Goal: Task Accomplishment & Management: Use online tool/utility

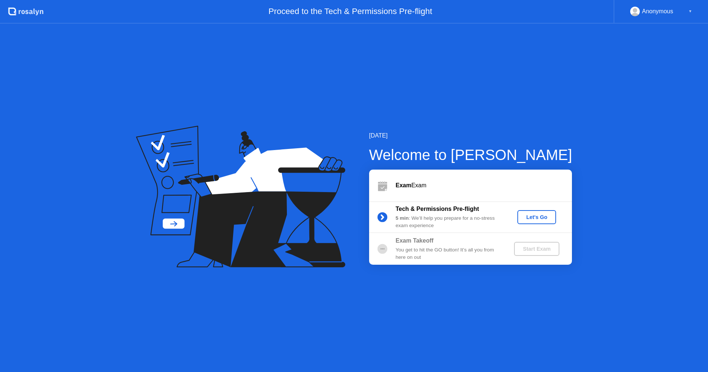
click at [530, 217] on div "Let's Go" at bounding box center [537, 217] width 33 height 6
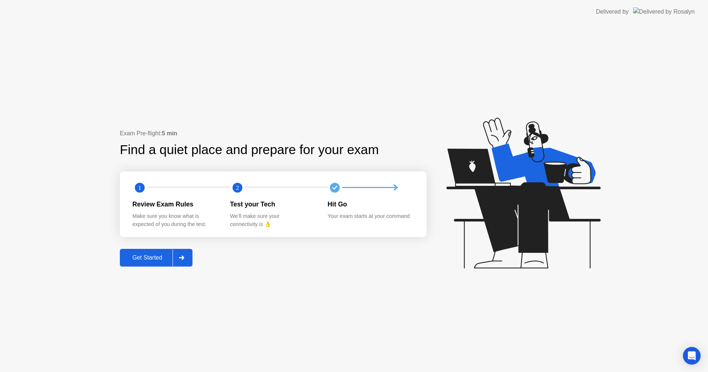
click at [132, 258] on div "Get Started" at bounding box center [147, 258] width 51 height 7
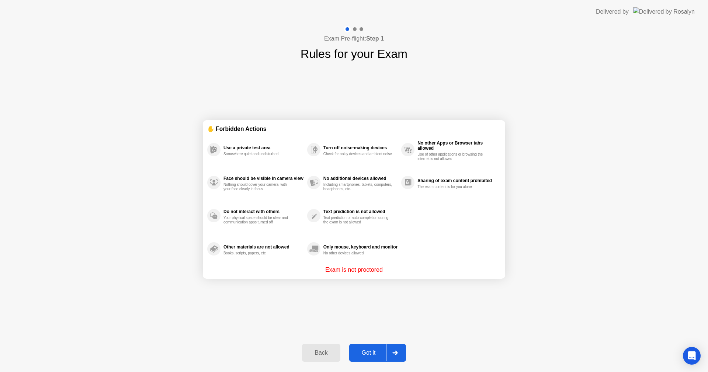
click at [369, 353] on div "Got it" at bounding box center [369, 353] width 35 height 7
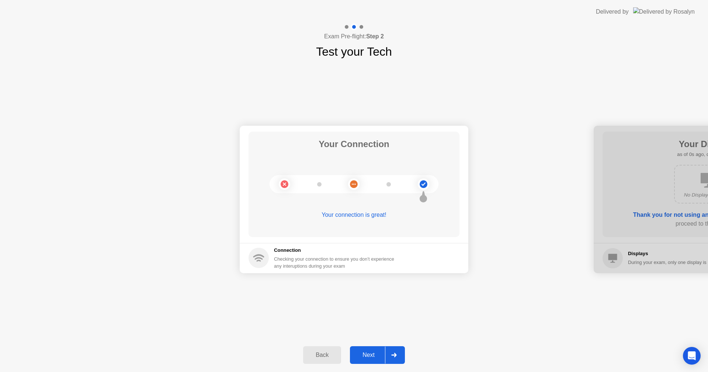
click at [367, 345] on div "Back Next" at bounding box center [354, 355] width 708 height 34
click at [366, 353] on div "Next" at bounding box center [368, 355] width 33 height 7
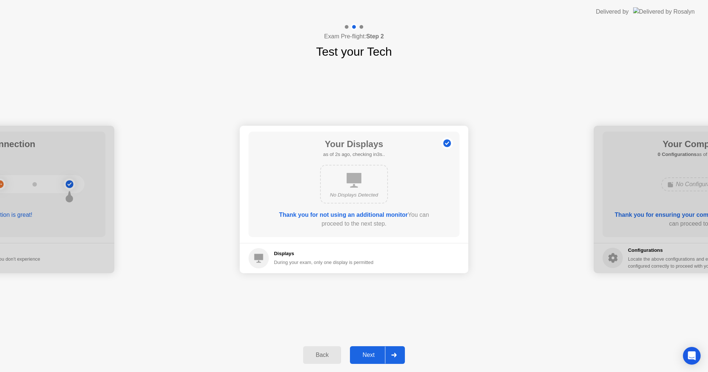
click at [366, 353] on div "Next" at bounding box center [368, 355] width 33 height 7
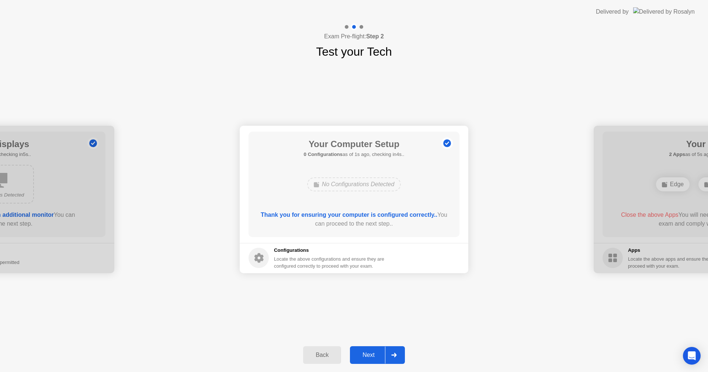
click at [368, 357] on div "Next" at bounding box center [368, 355] width 33 height 7
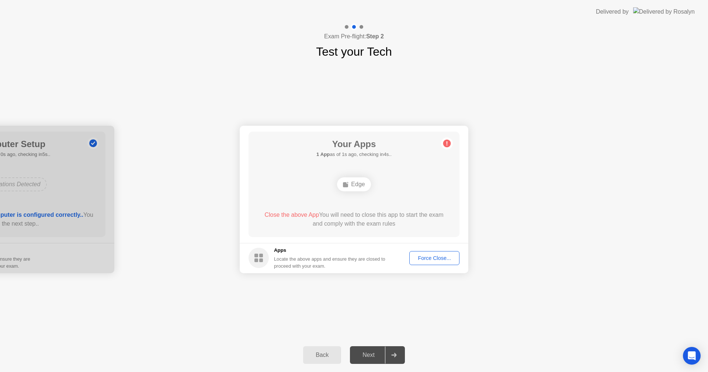
click at [446, 253] on button "Force Close..." at bounding box center [435, 258] width 50 height 14
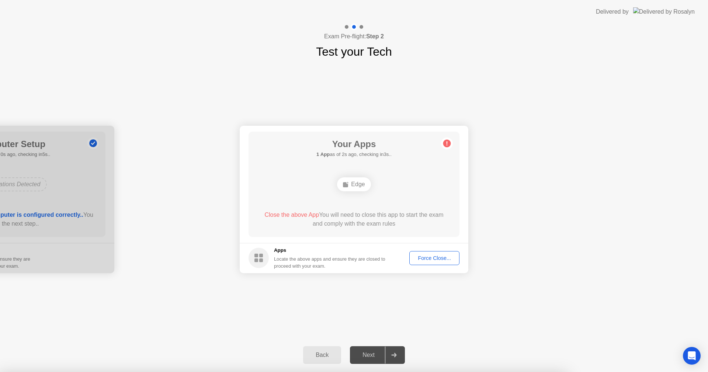
drag, startPoint x: 438, startPoint y: 363, endPoint x: 435, endPoint y: 368, distance: 5.8
click at [438, 372] on div at bounding box center [354, 372] width 708 height 0
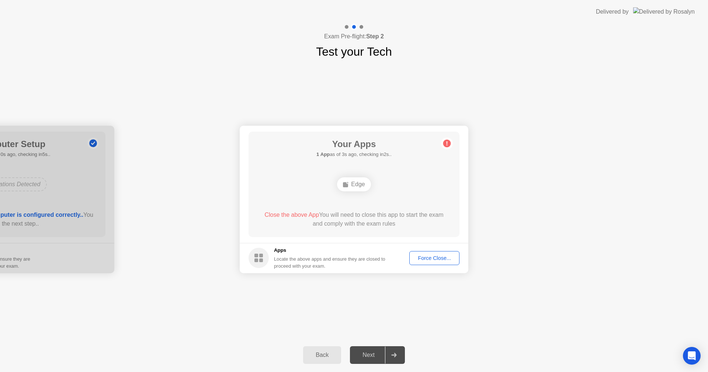
click at [411, 256] on button "Force Close..." at bounding box center [435, 258] width 50 height 14
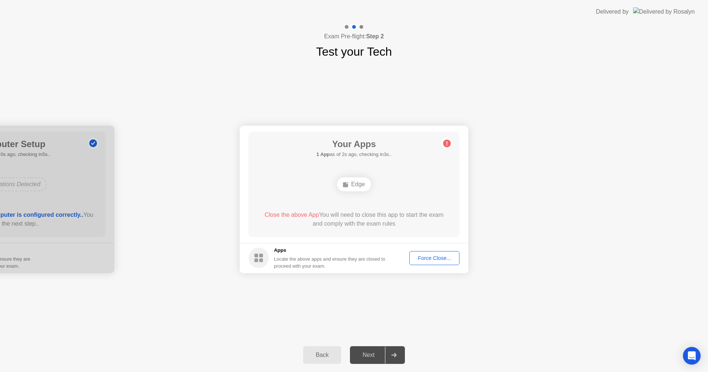
click at [415, 247] on footer "Apps Locate the above apps and ensure they are closed to proceed with your exam…" at bounding box center [354, 258] width 229 height 30
click at [418, 252] on button "Force Close..." at bounding box center [435, 258] width 50 height 14
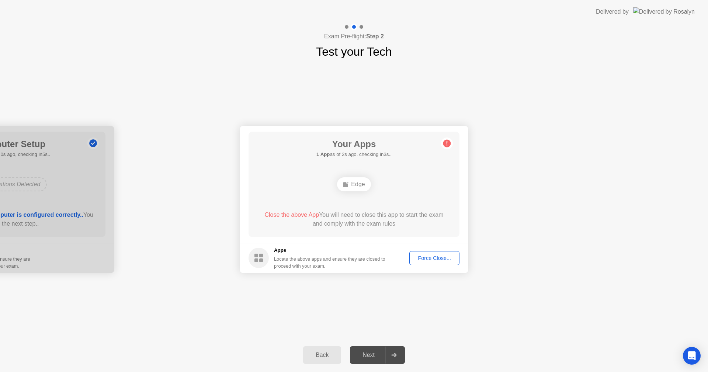
click at [431, 264] on button "Force Close..." at bounding box center [435, 258] width 50 height 14
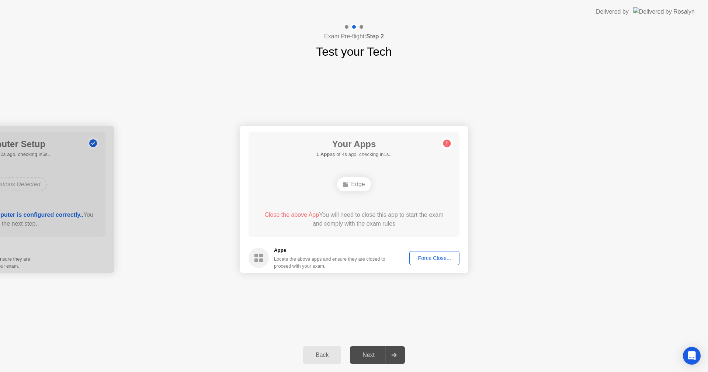
click at [604, 356] on div "Back Next" at bounding box center [354, 355] width 708 height 34
click at [427, 216] on div "Close the above App You will need to close this app to start the exam and compl…" at bounding box center [354, 220] width 190 height 18
click at [384, 208] on div "Your Apps 1 App as of 4s ago, checking in1s.. Edge Close the above App You will…" at bounding box center [354, 185] width 211 height 106
click at [368, 199] on div "Your Apps 1 App as of 4s ago, checking in1s.. Edge Close the above App You will…" at bounding box center [354, 185] width 211 height 106
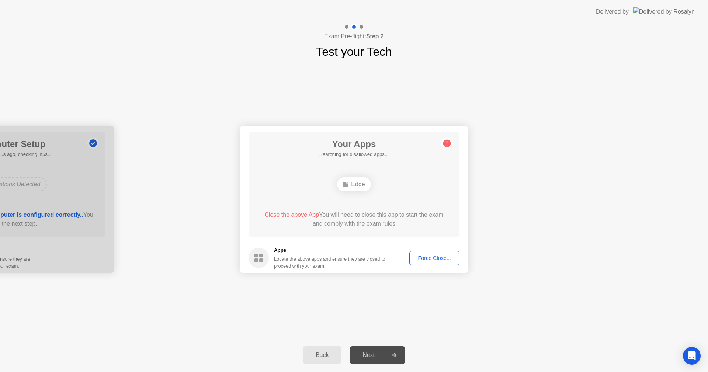
click at [359, 186] on div "Edge" at bounding box center [354, 184] width 34 height 14
click at [438, 256] on div "Force Close..." at bounding box center [434, 258] width 45 height 6
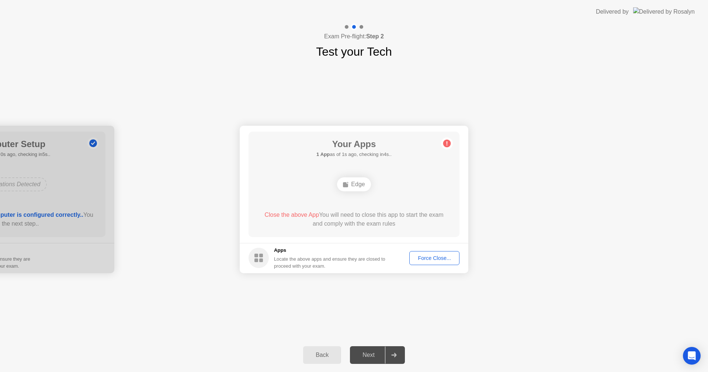
click at [423, 1] on header "Delivered by" at bounding box center [354, 12] width 708 height 24
click at [421, 252] on div "Force Close..." at bounding box center [431, 255] width 45 height 6
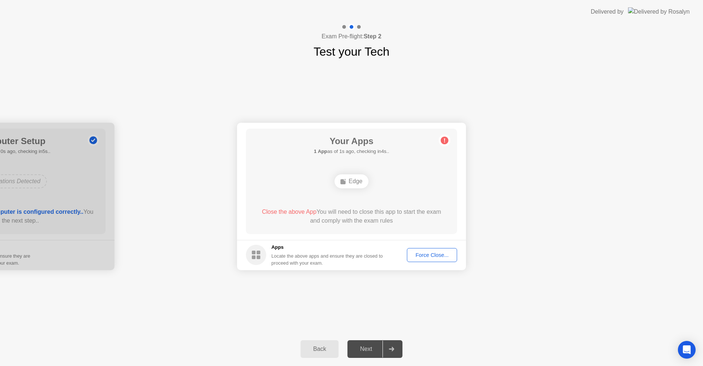
click at [430, 258] on div "Force Close..." at bounding box center [431, 255] width 45 height 6
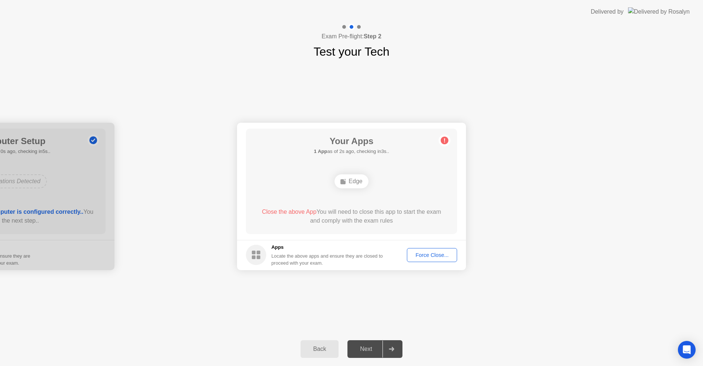
click at [433, 252] on div "Force Close..." at bounding box center [431, 255] width 45 height 6
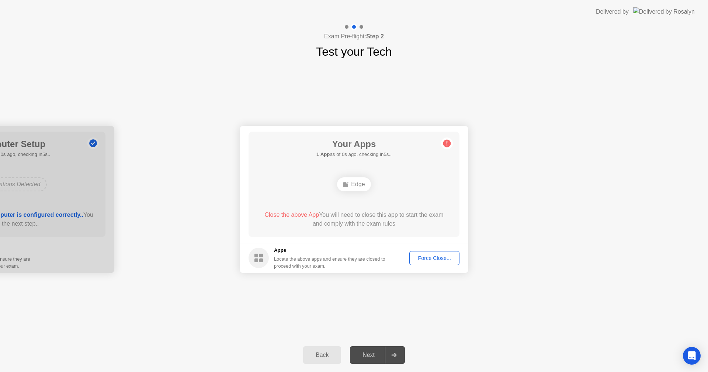
click at [435, 261] on div "Force Close..." at bounding box center [434, 258] width 45 height 6
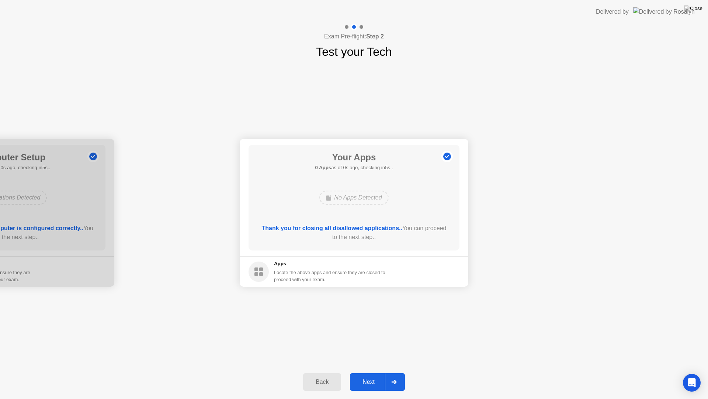
click at [367, 372] on button "Next" at bounding box center [377, 382] width 55 height 18
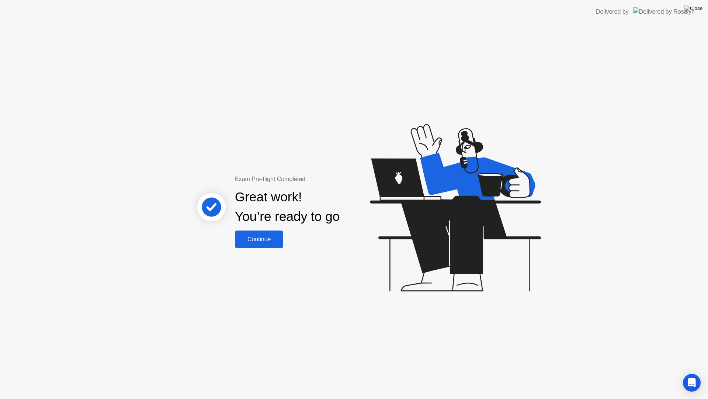
click at [265, 240] on div "Continue" at bounding box center [259, 239] width 44 height 7
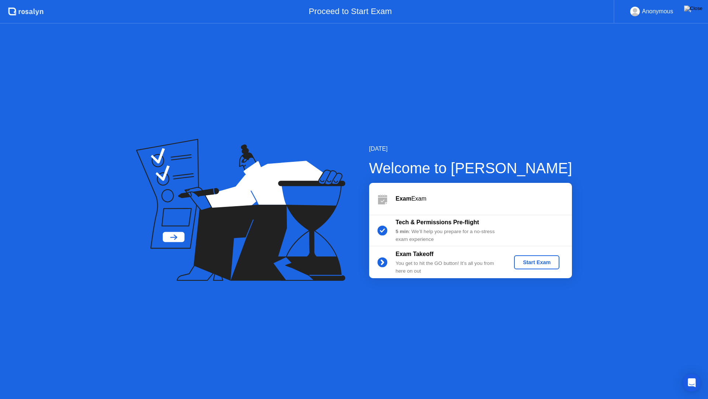
click at [537, 266] on button "Start Exam" at bounding box center [536, 262] width 45 height 14
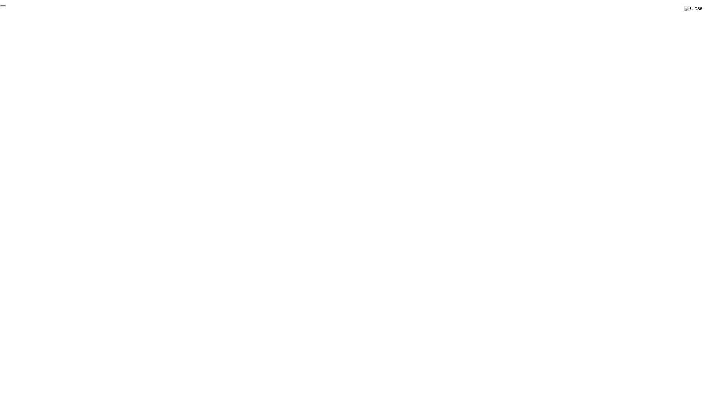
click div "End Proctoring Session"
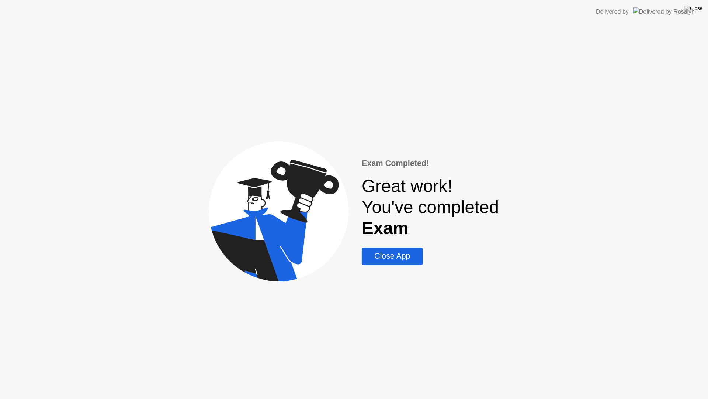
click at [397, 259] on div "Close App" at bounding box center [392, 255] width 56 height 9
